Goal: Navigation & Orientation: Understand site structure

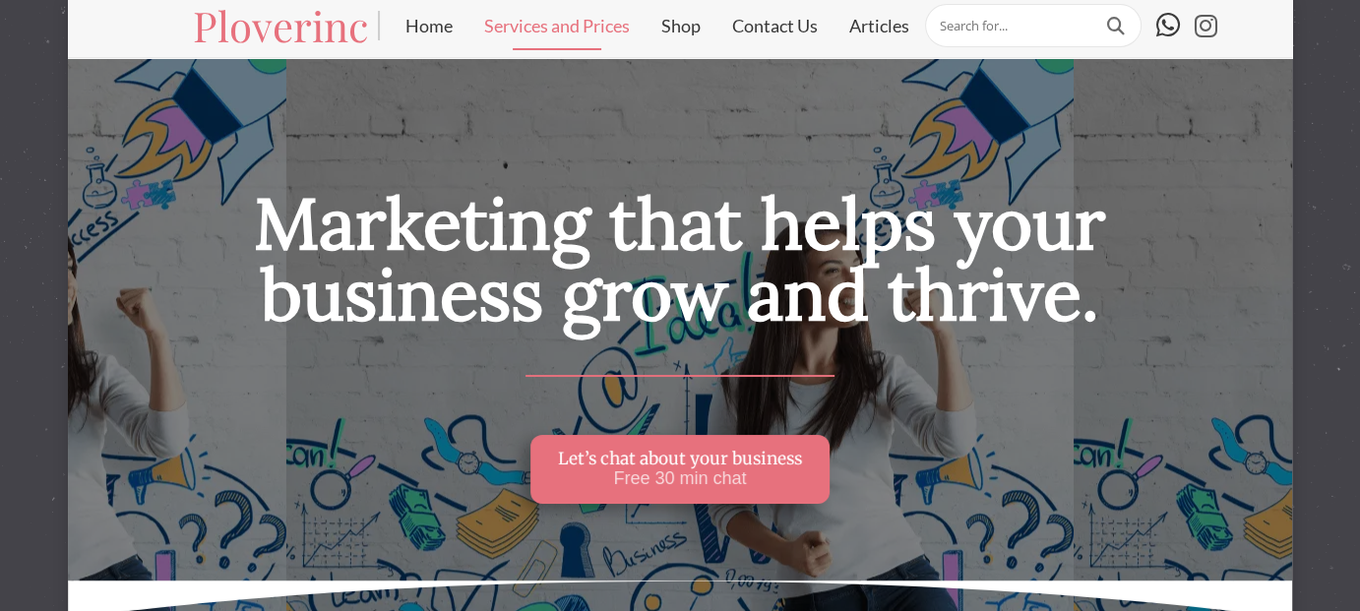
click at [587, 22] on link "Services and Prices" at bounding box center [556, 25] width 177 height 49
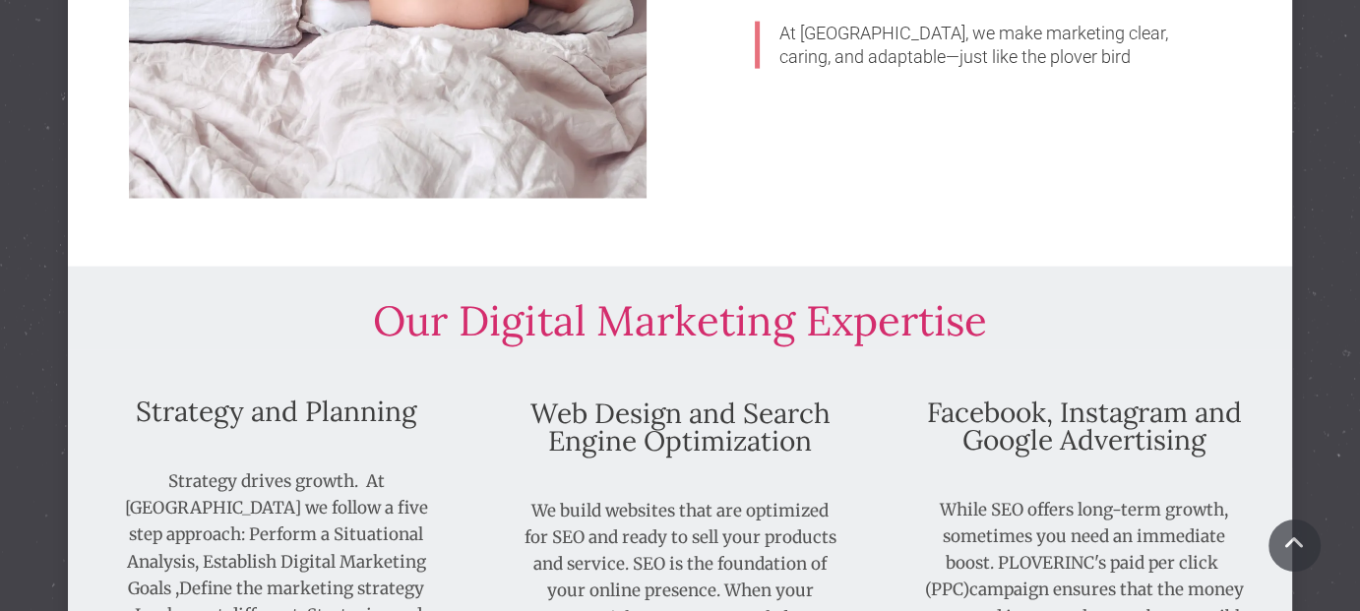
scroll to position [4133, 0]
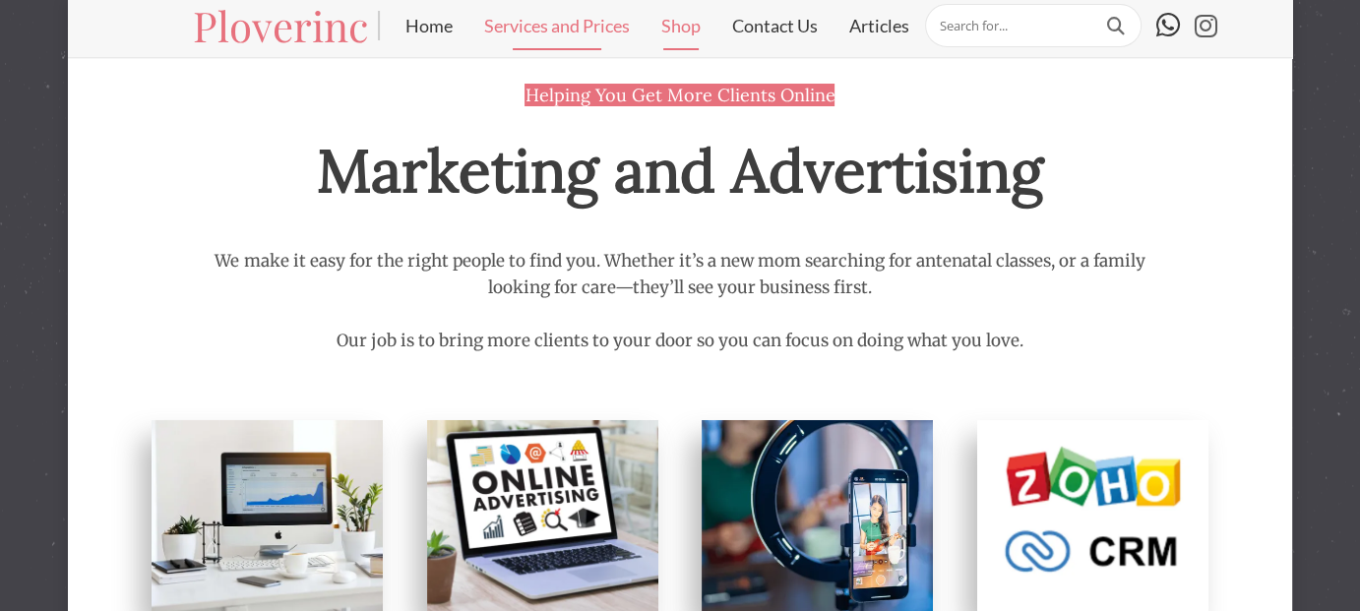
click at [695, 23] on link "Shop" at bounding box center [681, 25] width 71 height 49
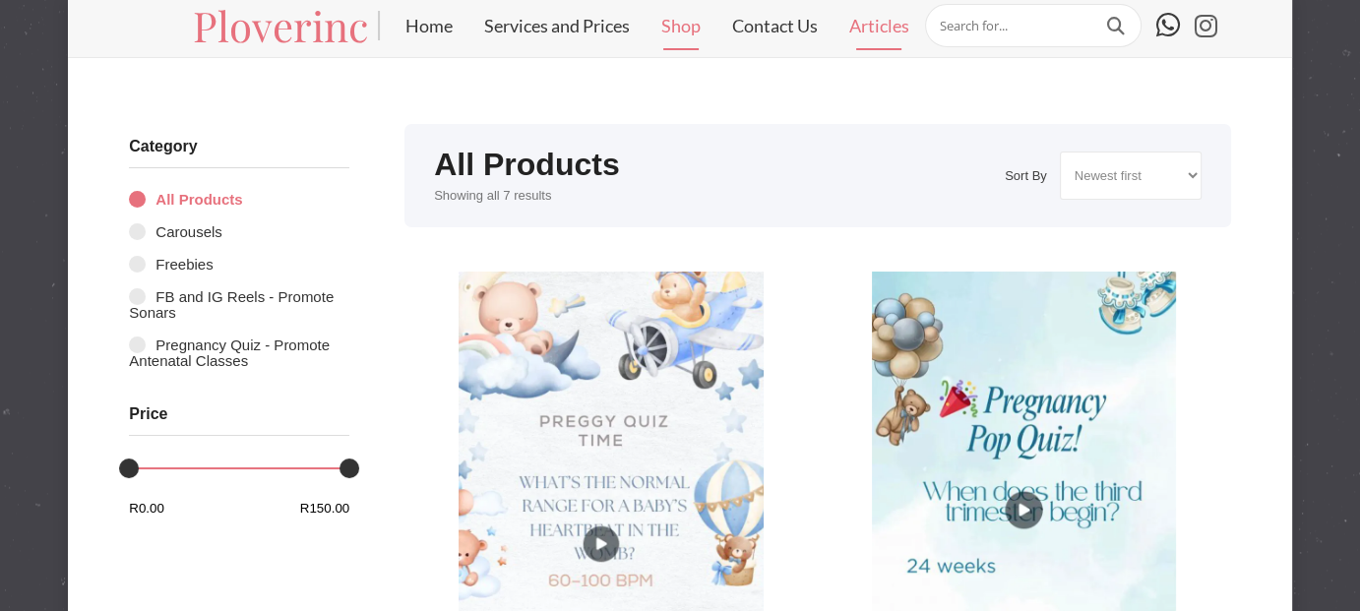
click at [887, 28] on link "Articles" at bounding box center [879, 25] width 92 height 49
